Goal: Book appointment/travel/reservation

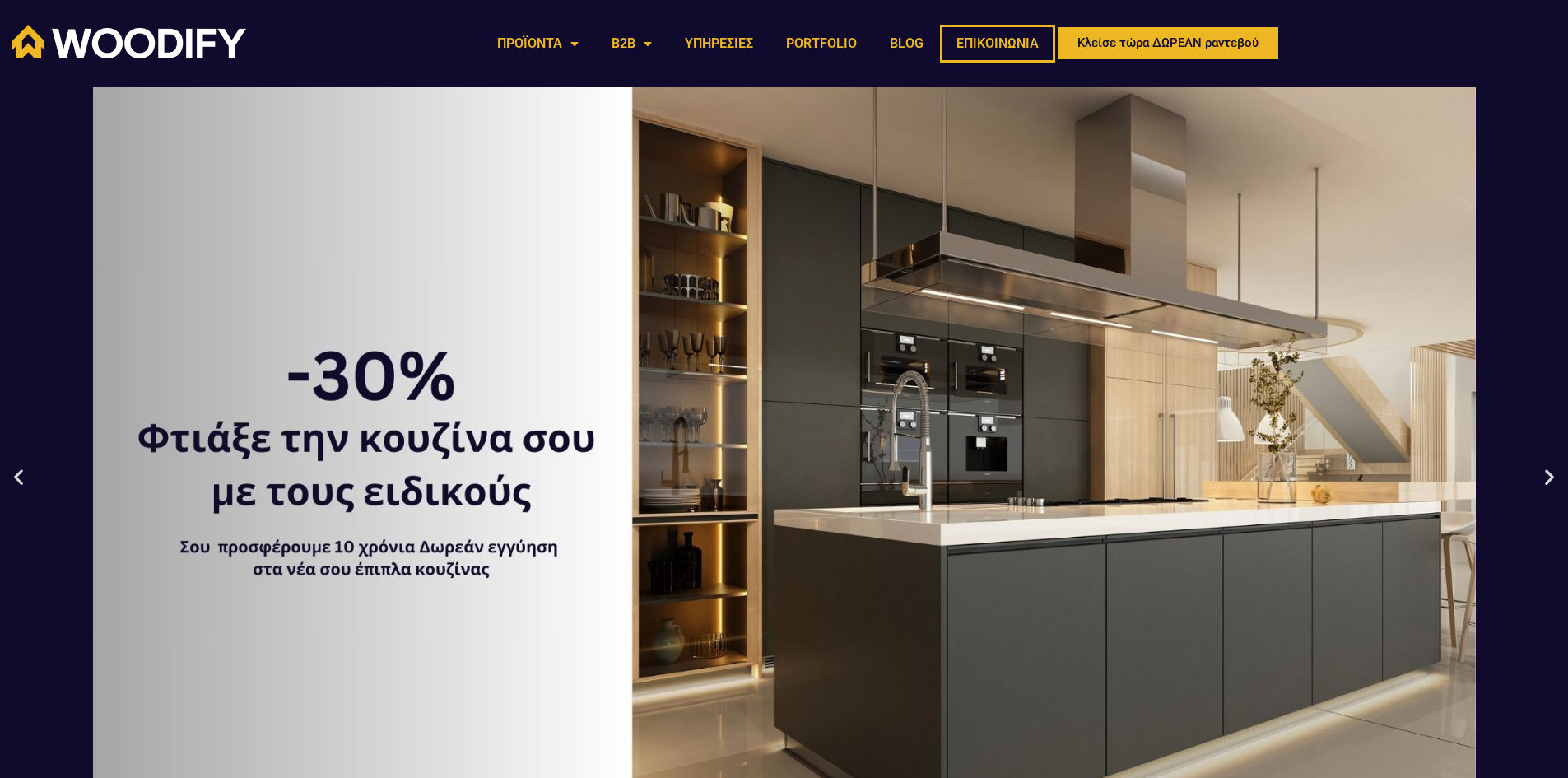
click at [1003, 46] on link "ΕΠΙΚΟΙΝΩΝΙΑ" at bounding box center [997, 43] width 115 height 37
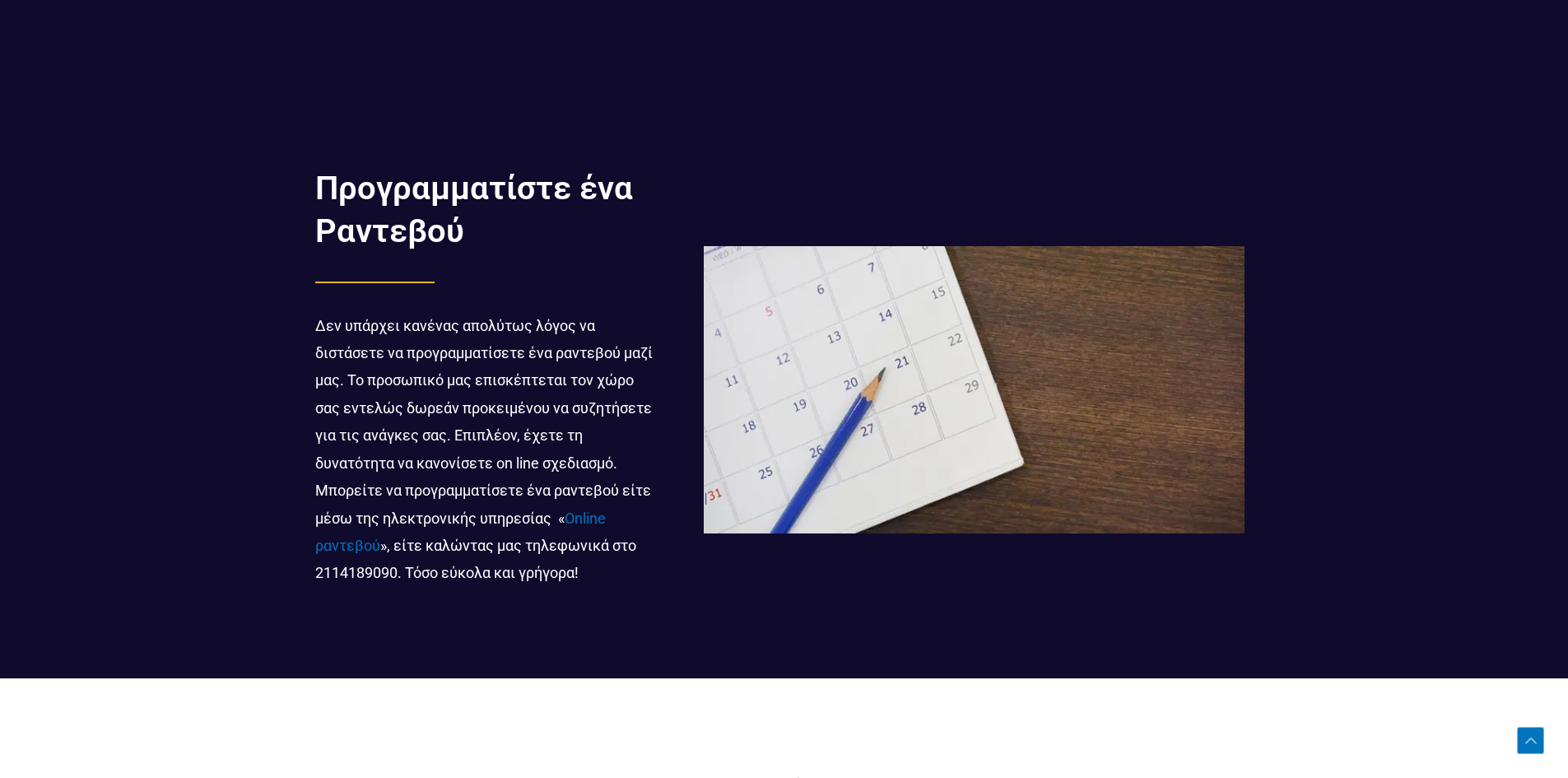
scroll to position [4115, 0]
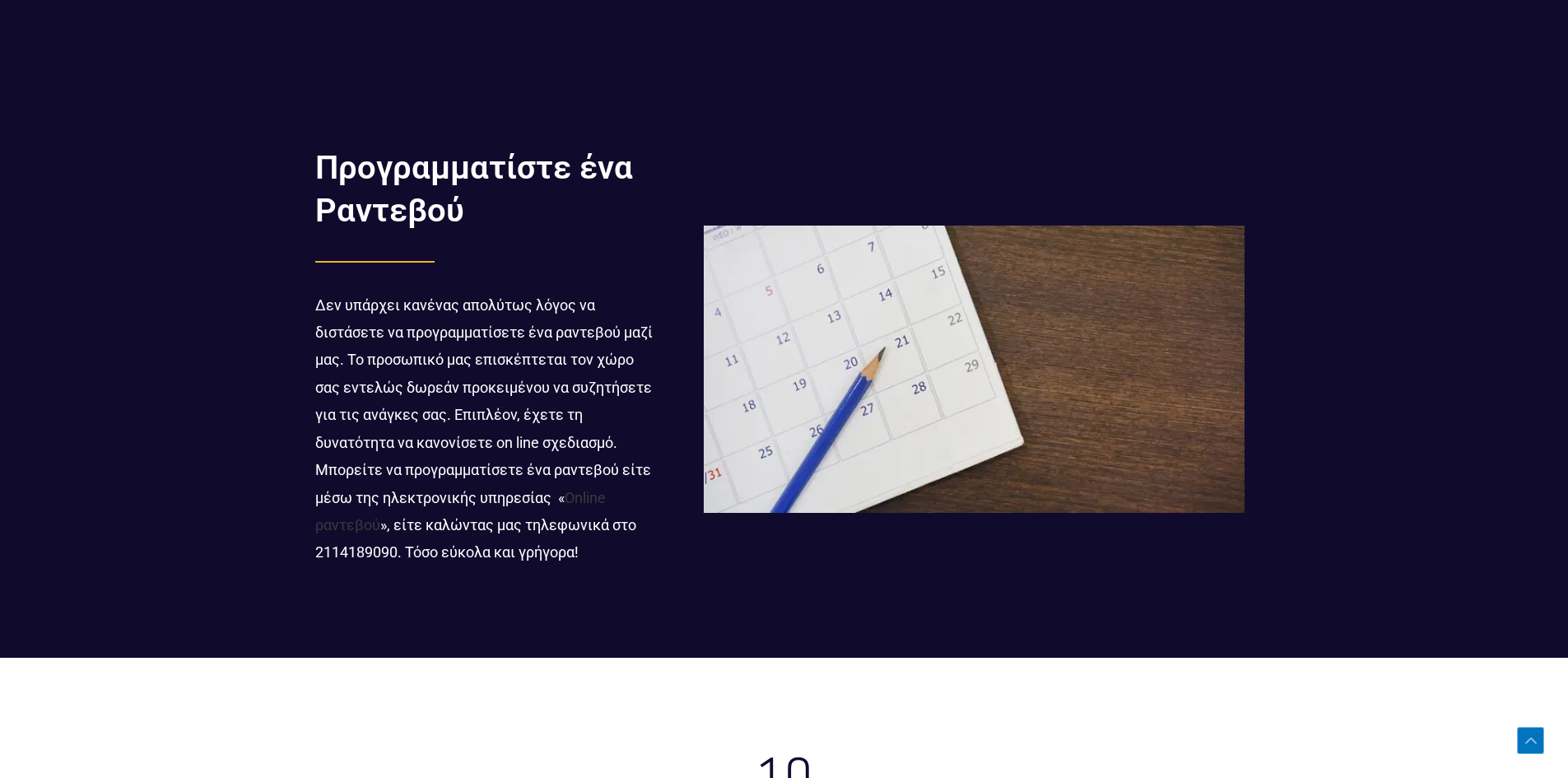
click at [591, 497] on link "Online ραντεβού" at bounding box center [459, 510] width 290 height 44
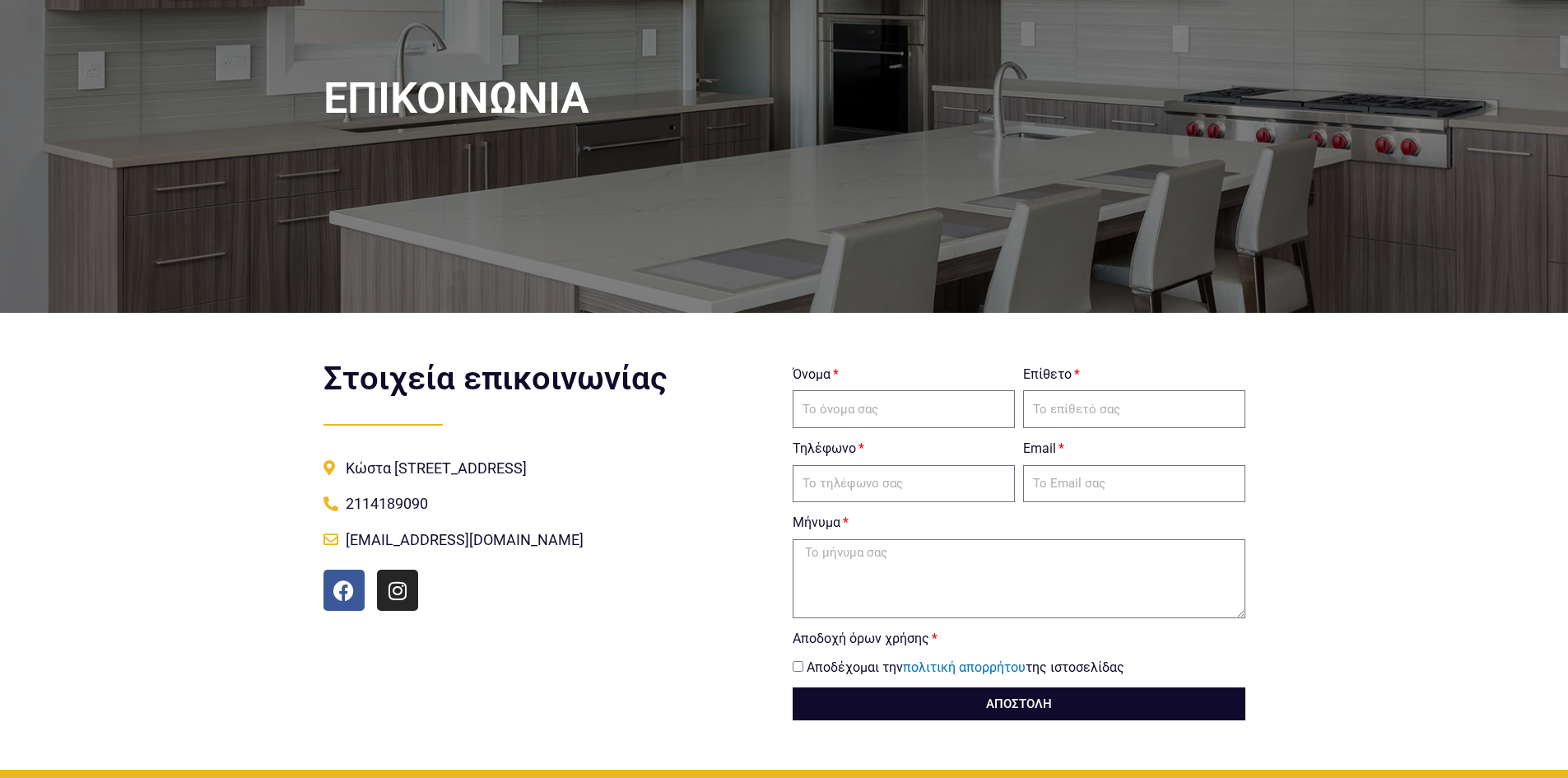
scroll to position [139, 0]
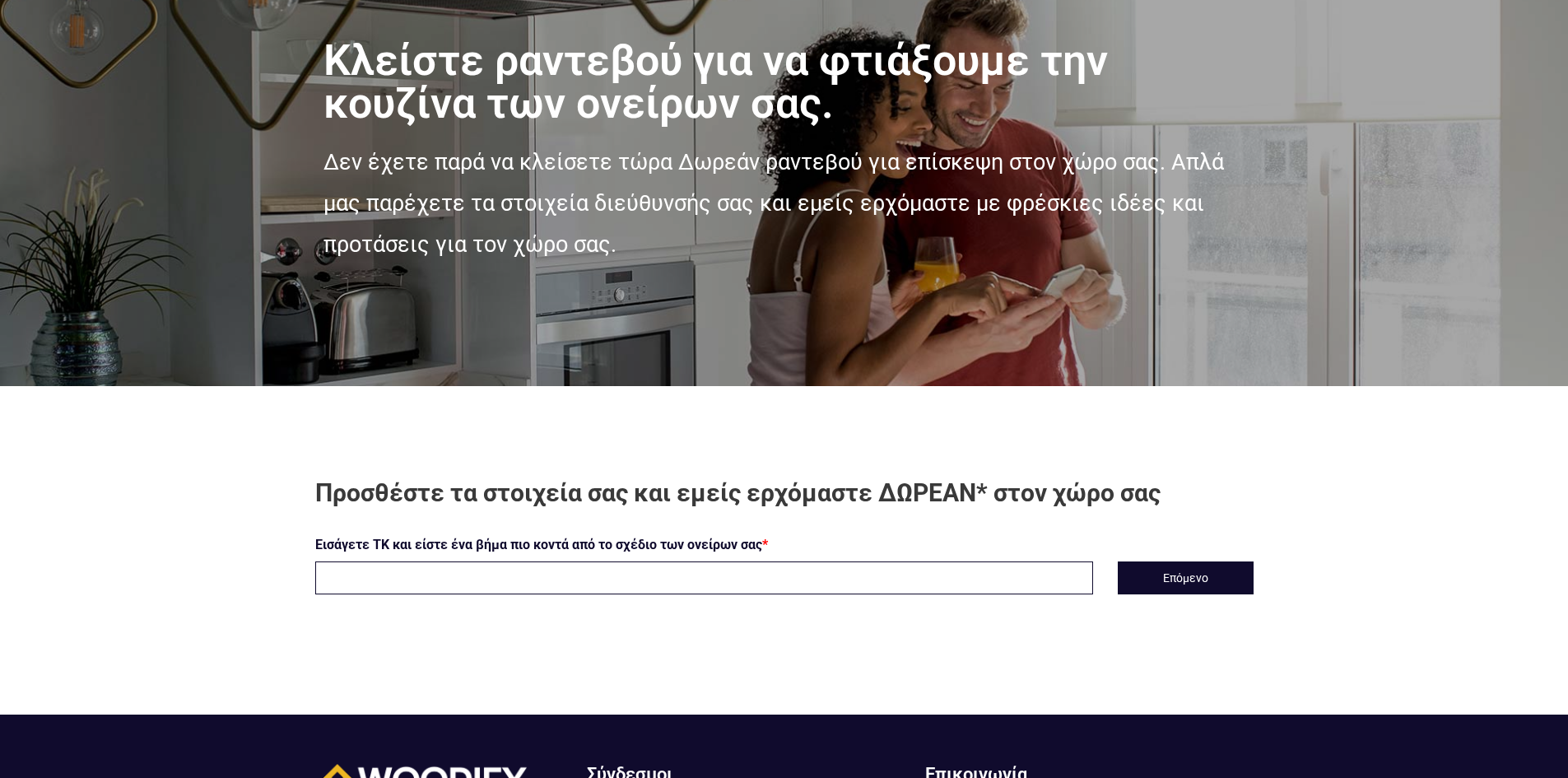
scroll to position [129, 0]
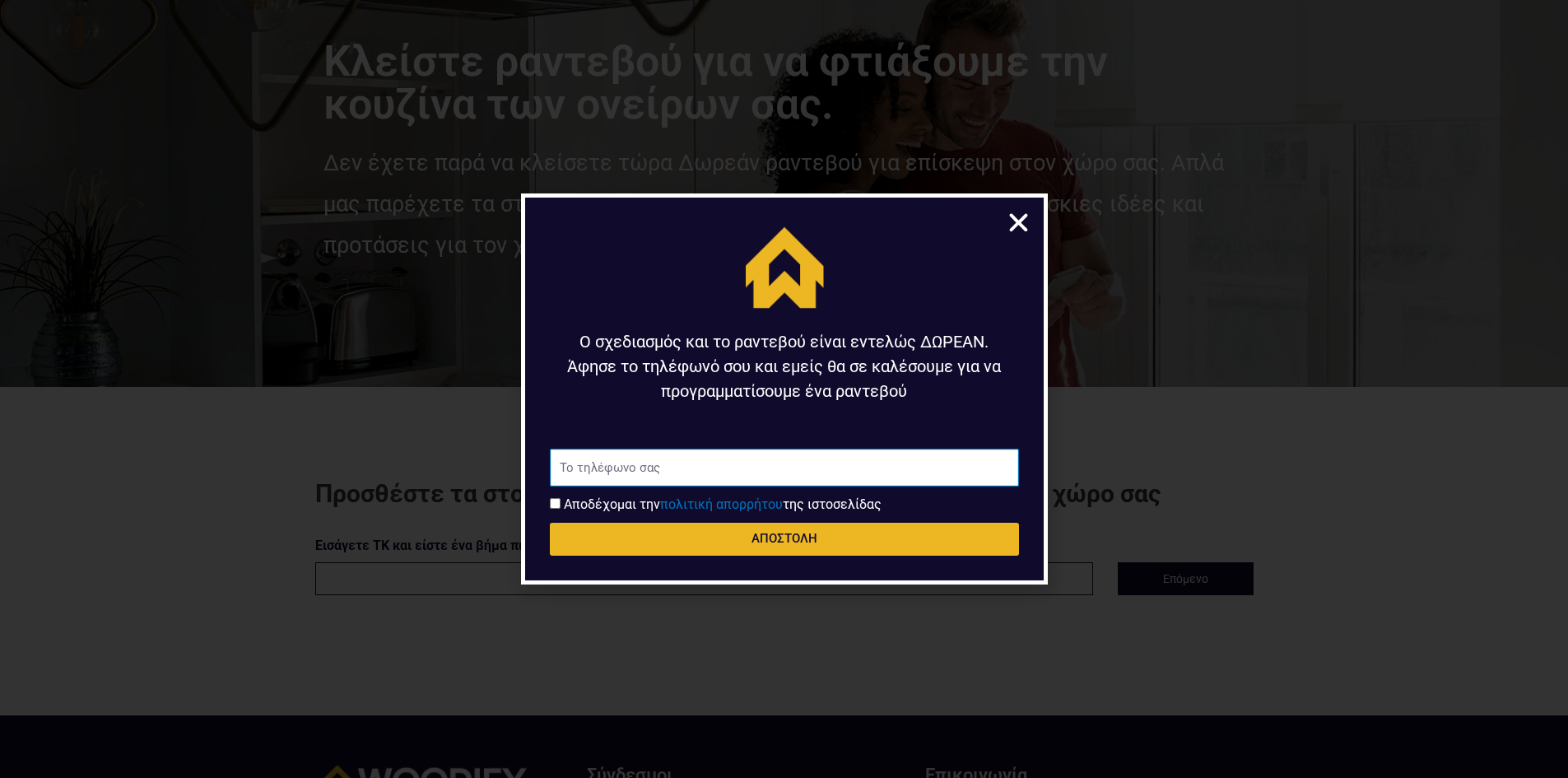
click at [819, 473] on input "Τηλέφωνο" at bounding box center [784, 467] width 469 height 37
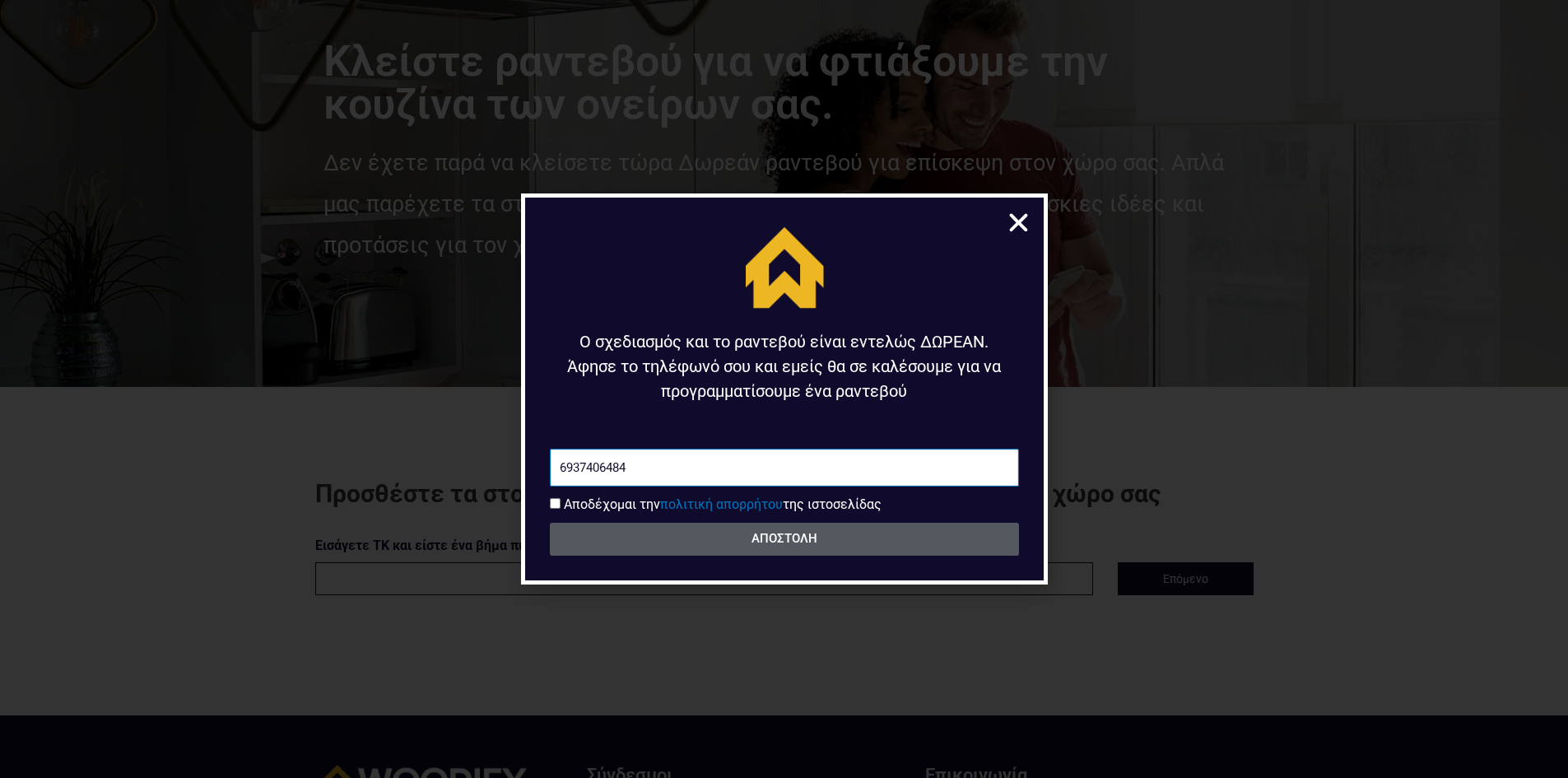
type input "6937406484"
click at [741, 535] on span "ΑΠΟΣΤΟΛΗ" at bounding box center [784, 538] width 430 height 13
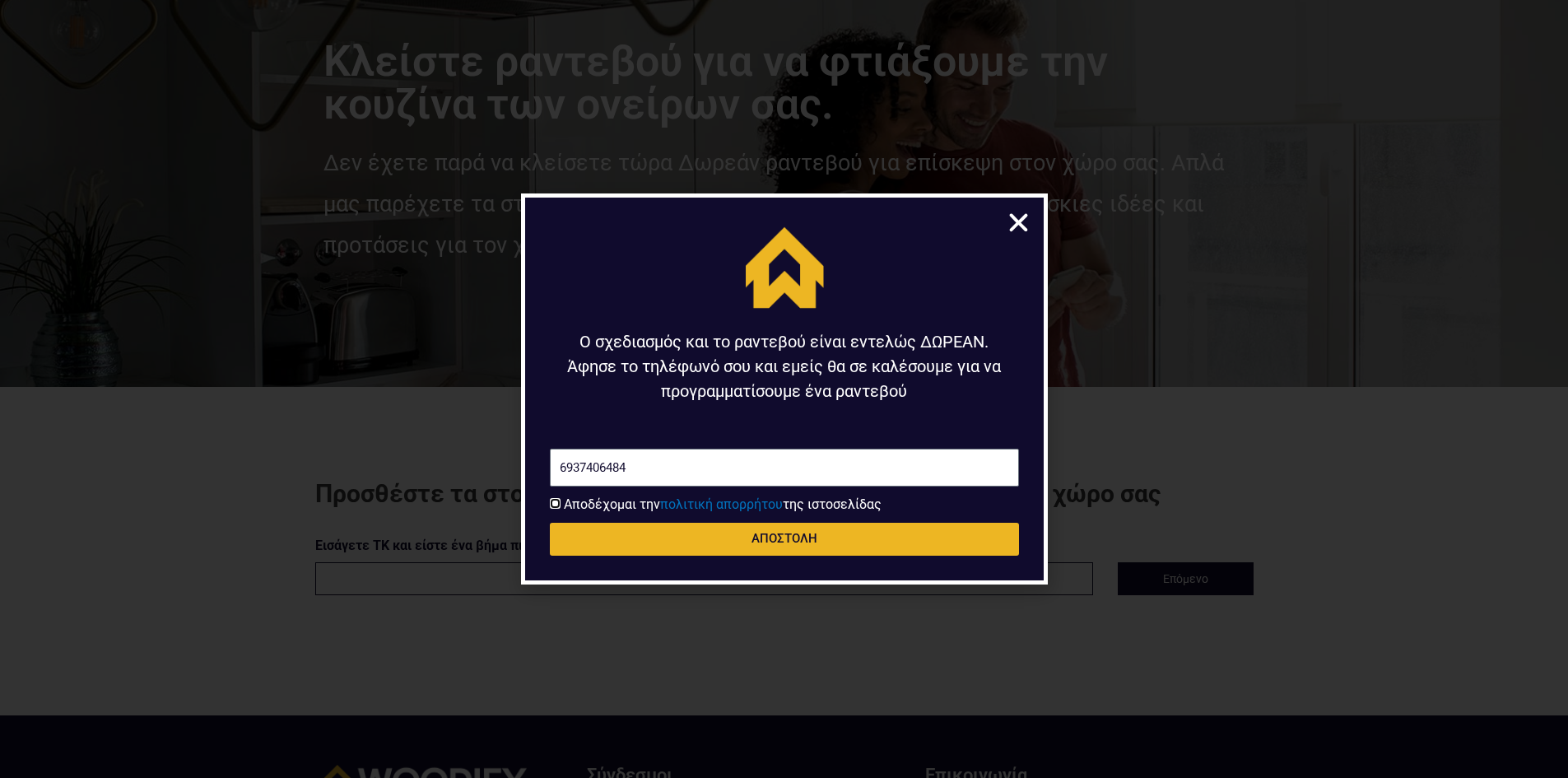
click at [553, 504] on input "Αποδοχή όρων χρήσης" at bounding box center [555, 503] width 11 height 11
checkbox input "true"
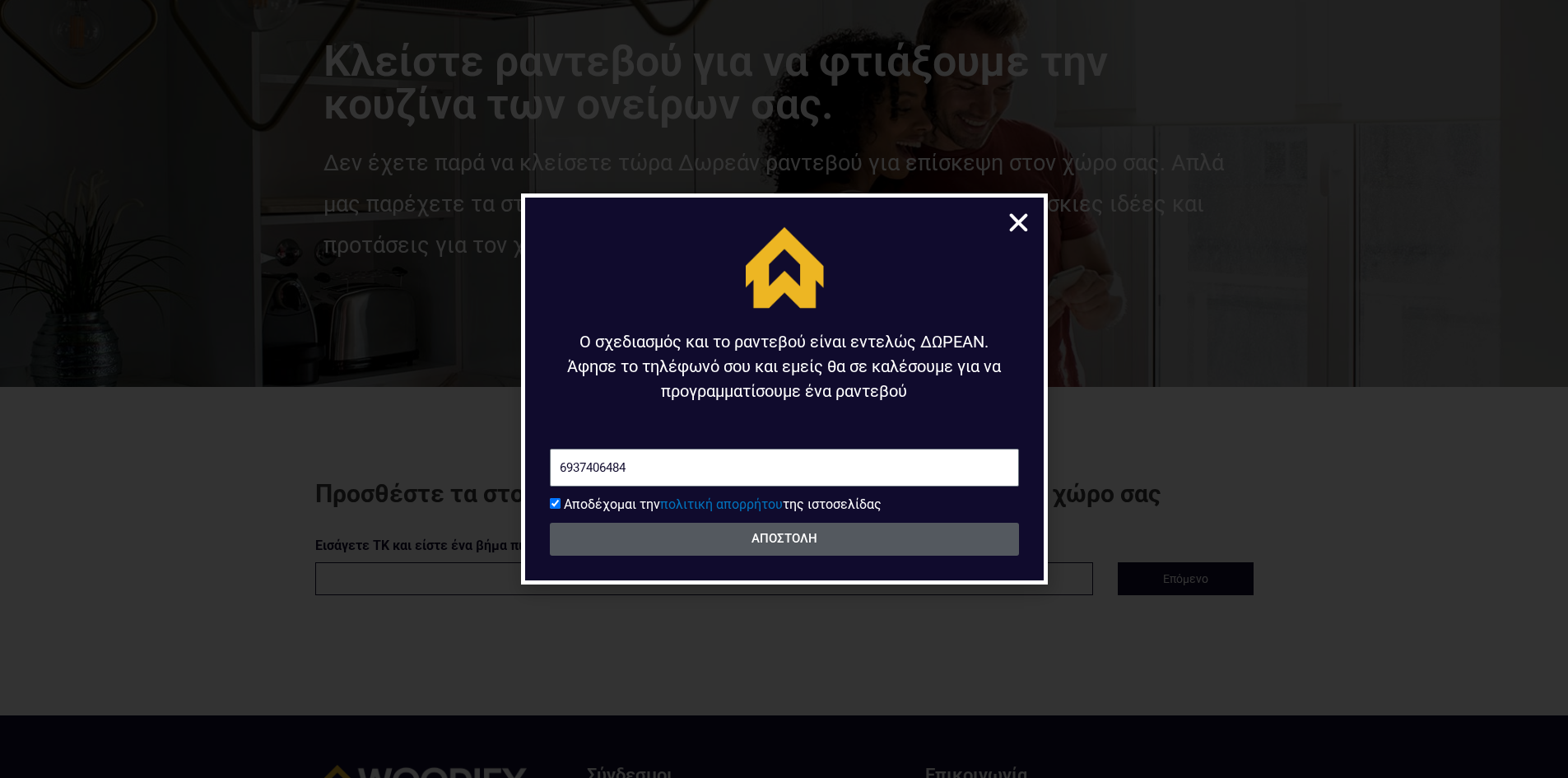
click at [744, 538] on span "ΑΠΟΣΤΟΛΗ" at bounding box center [784, 538] width 430 height 13
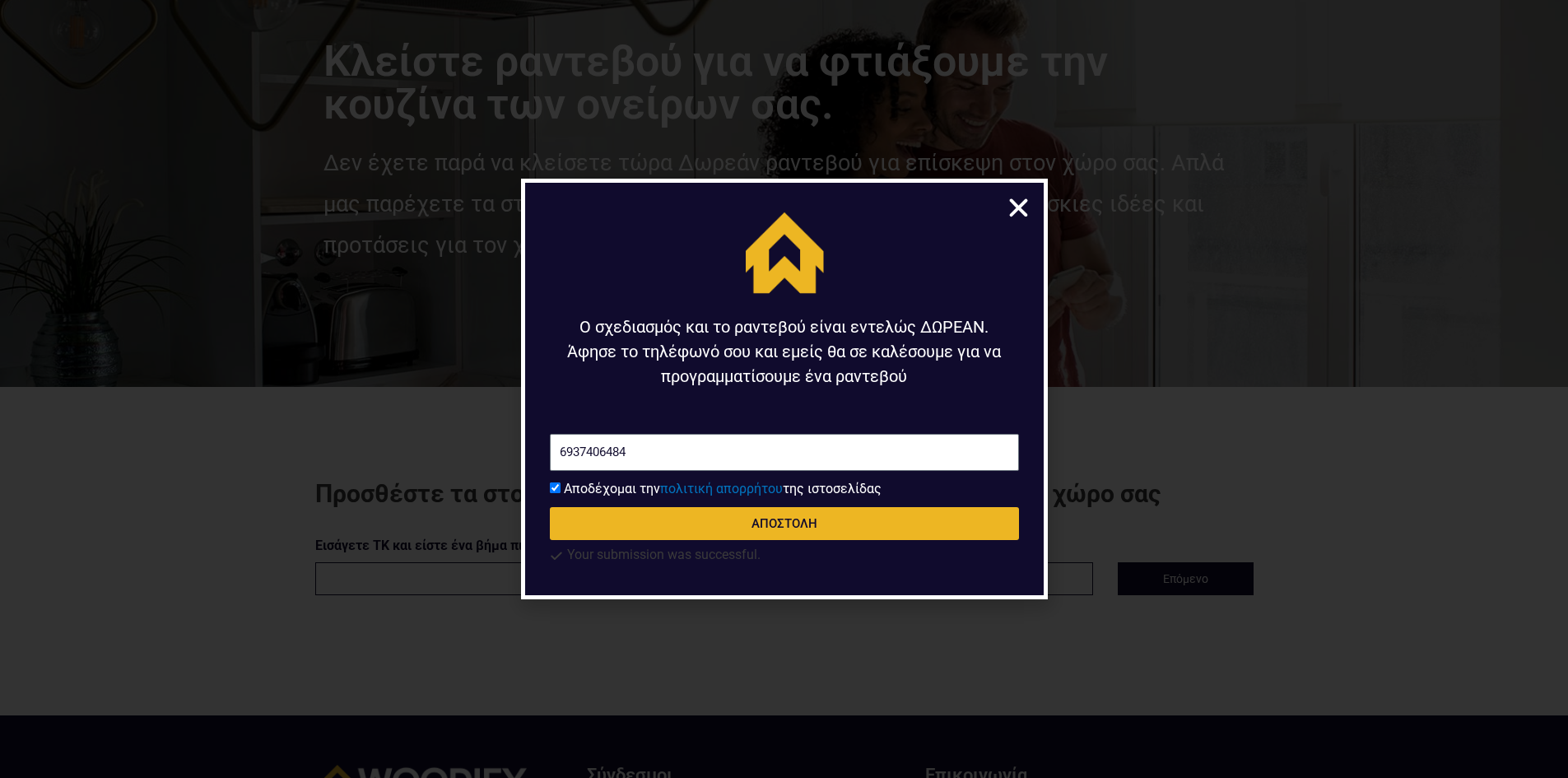
click at [1017, 201] on icon "Close" at bounding box center [1018, 208] width 26 height 26
